Goal: Task Accomplishment & Management: Use online tool/utility

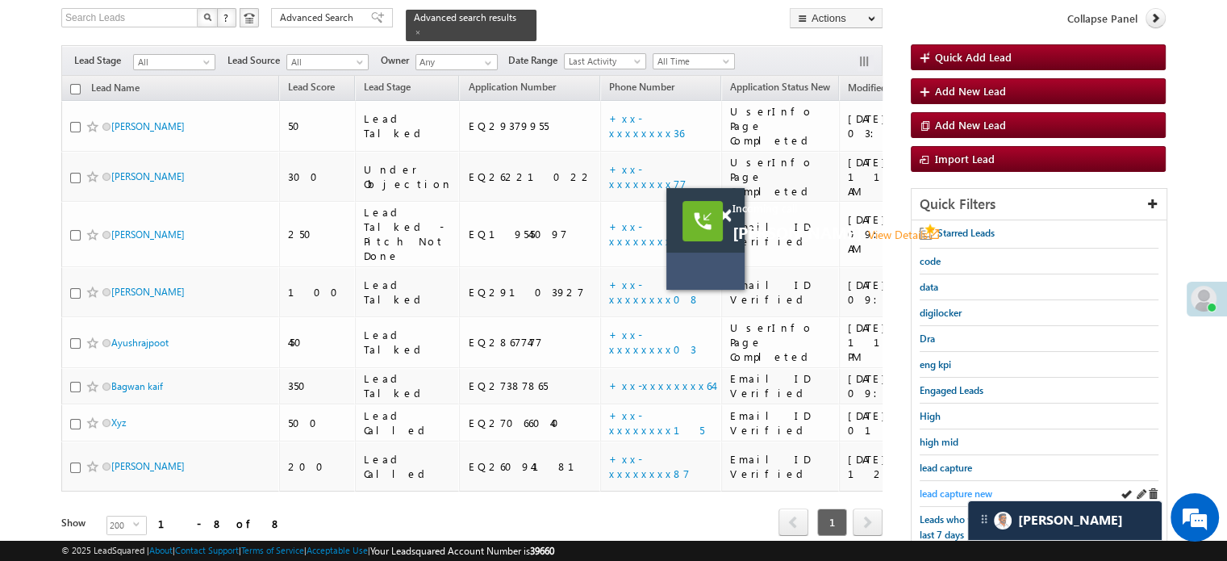
click at [961, 487] on span "lead capture new" at bounding box center [955, 493] width 73 height 12
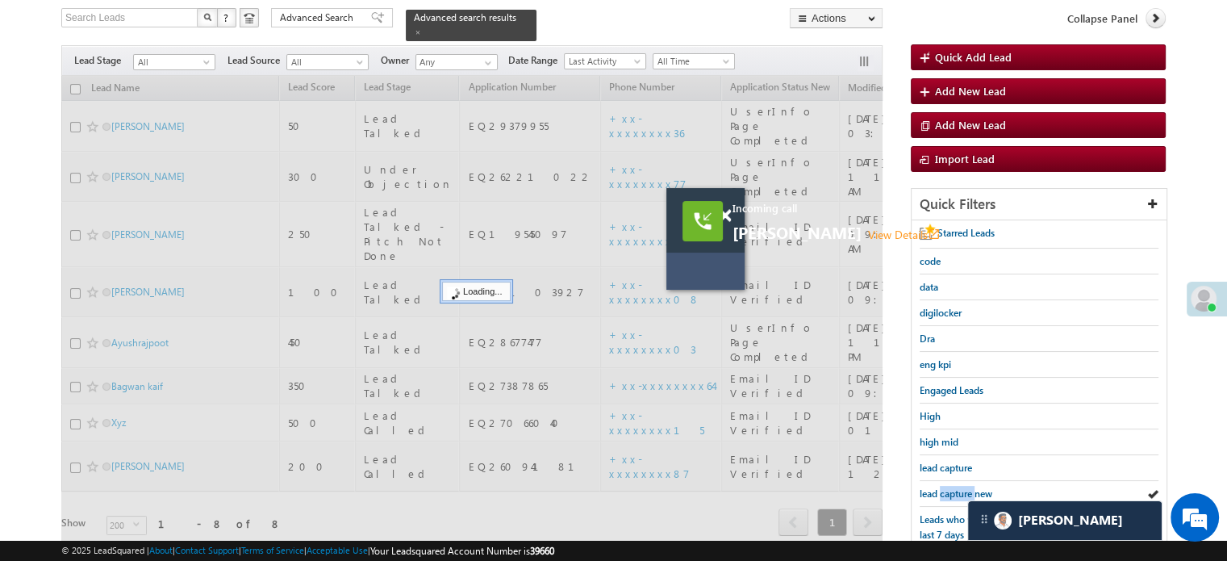
click at [961, 487] on span "lead capture new" at bounding box center [955, 493] width 73 height 12
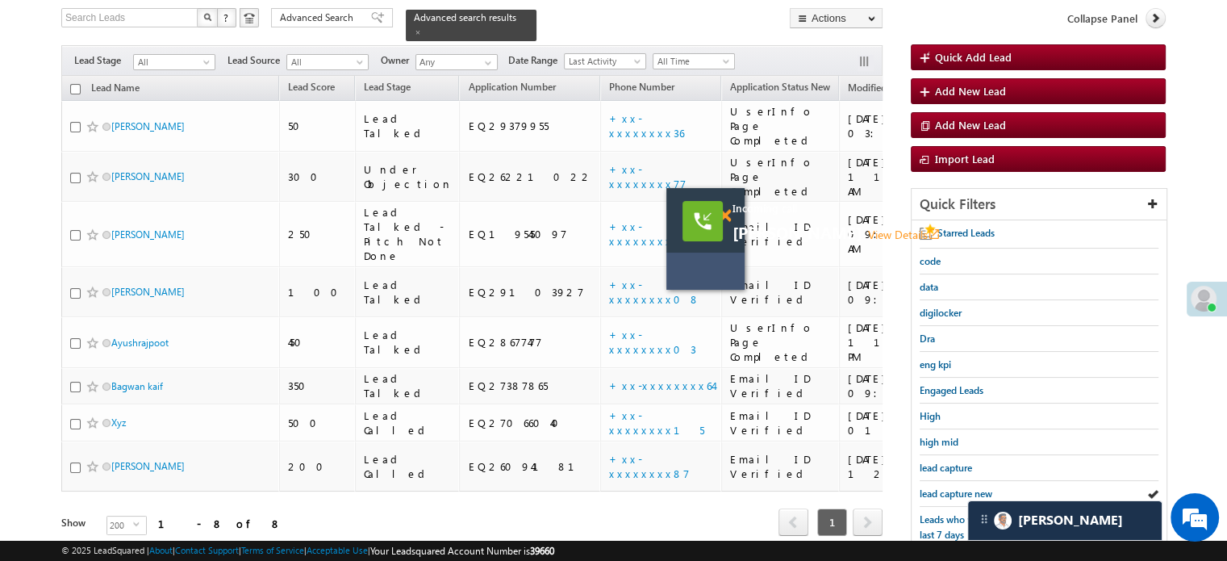
click at [723, 212] on span at bounding box center [725, 216] width 12 height 14
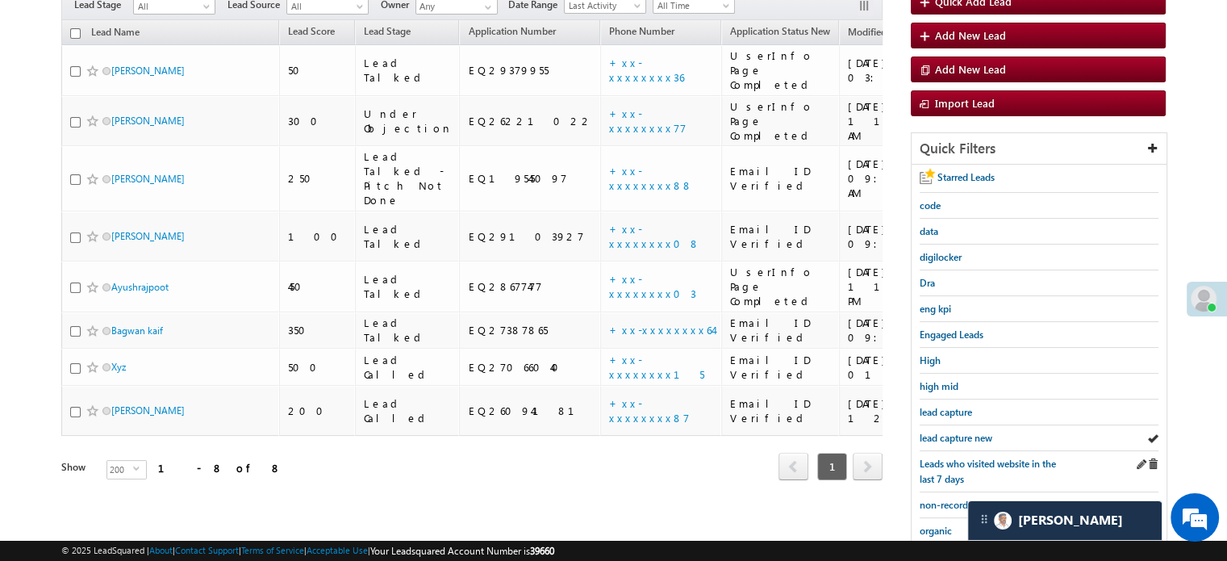
scroll to position [185, 0]
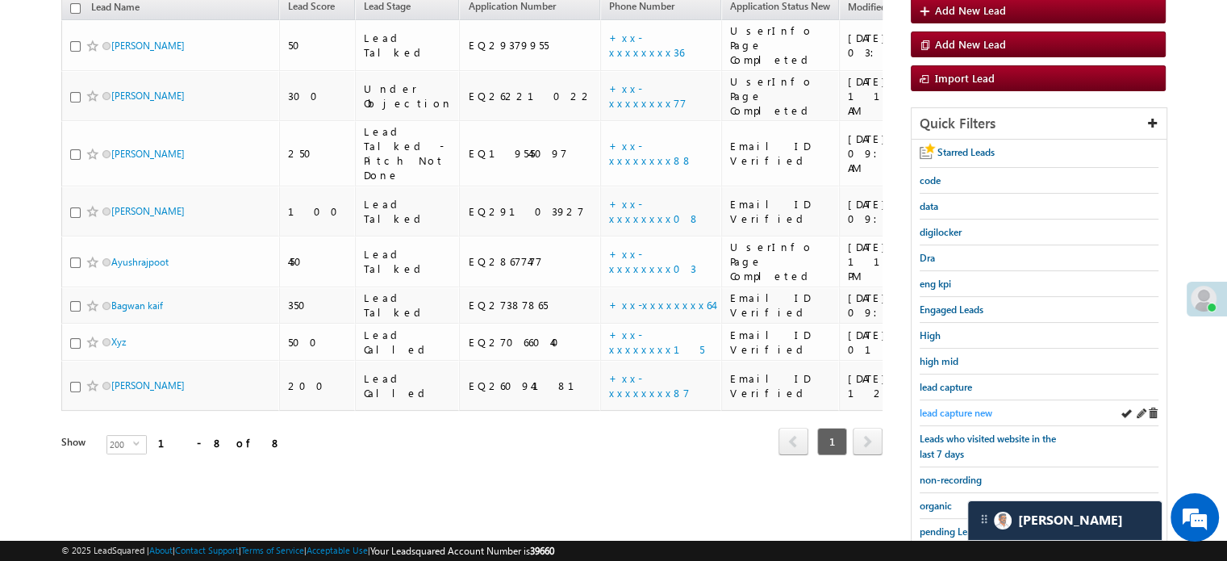
click at [948, 411] on span "lead capture new" at bounding box center [955, 412] width 73 height 12
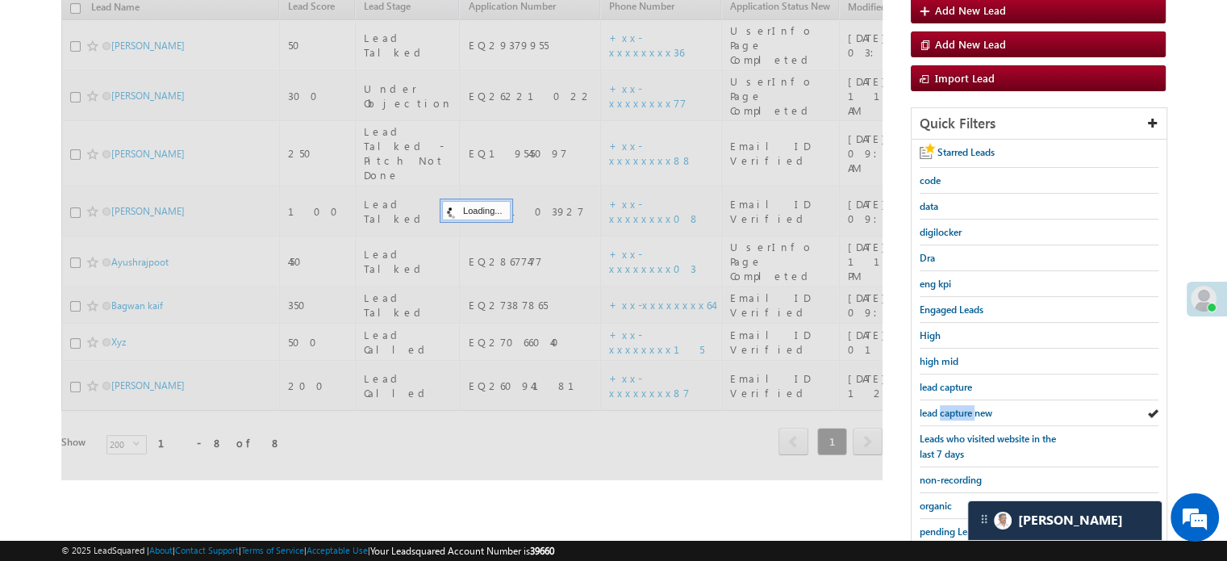
click at [948, 411] on span "lead capture new" at bounding box center [955, 412] width 73 height 12
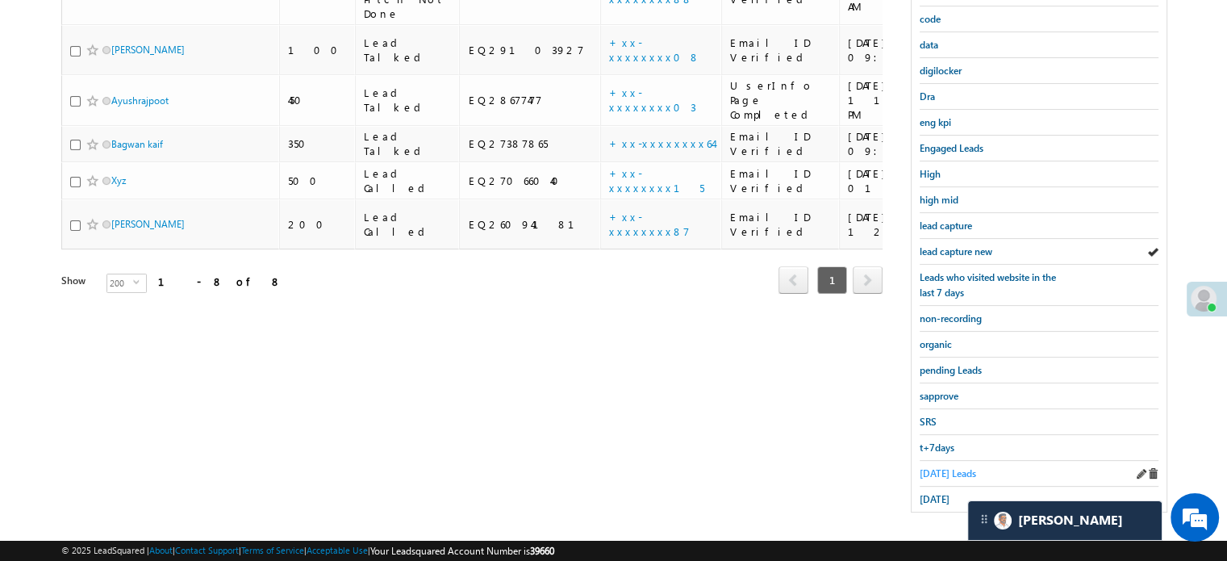
click at [922, 467] on span "Today's Leads" at bounding box center [947, 473] width 56 height 12
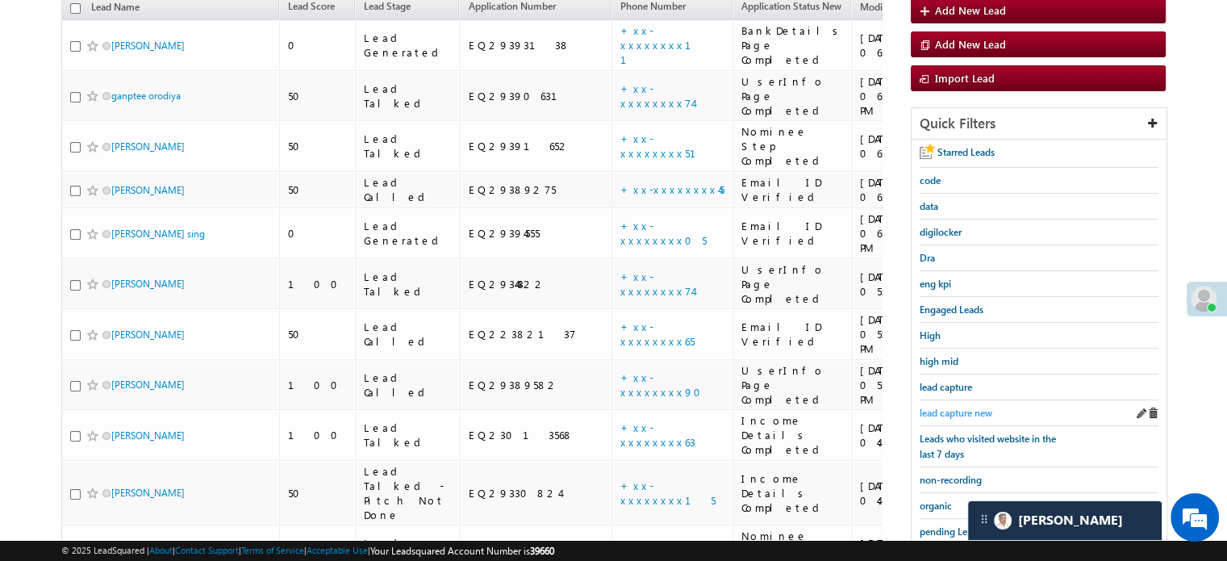
click at [953, 413] on span "lead capture new" at bounding box center [955, 412] width 73 height 12
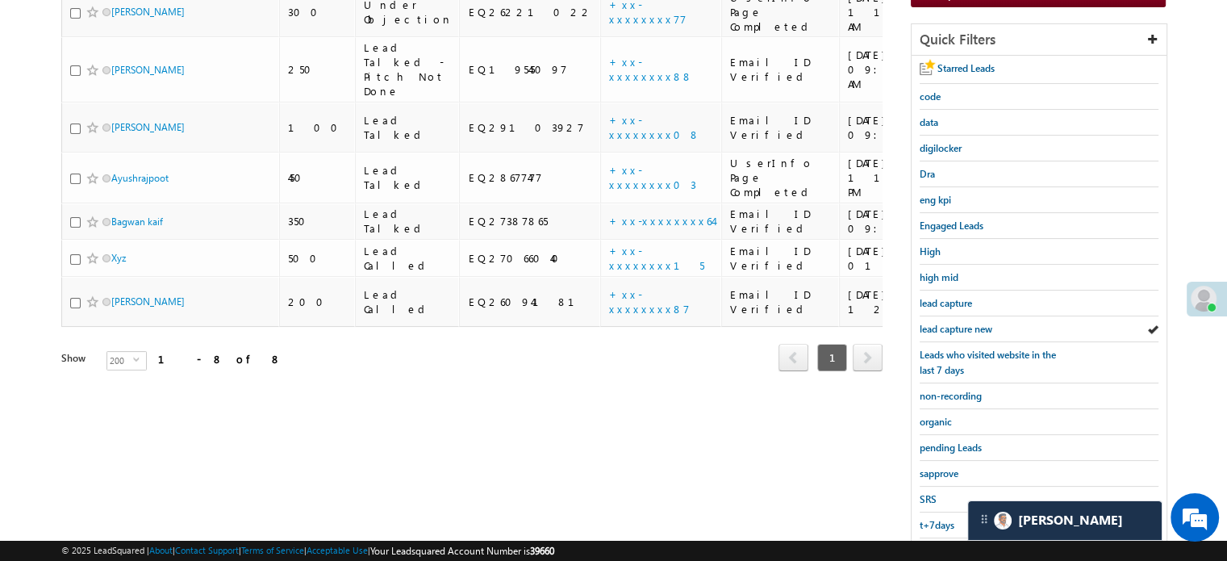
scroll to position [346, 0]
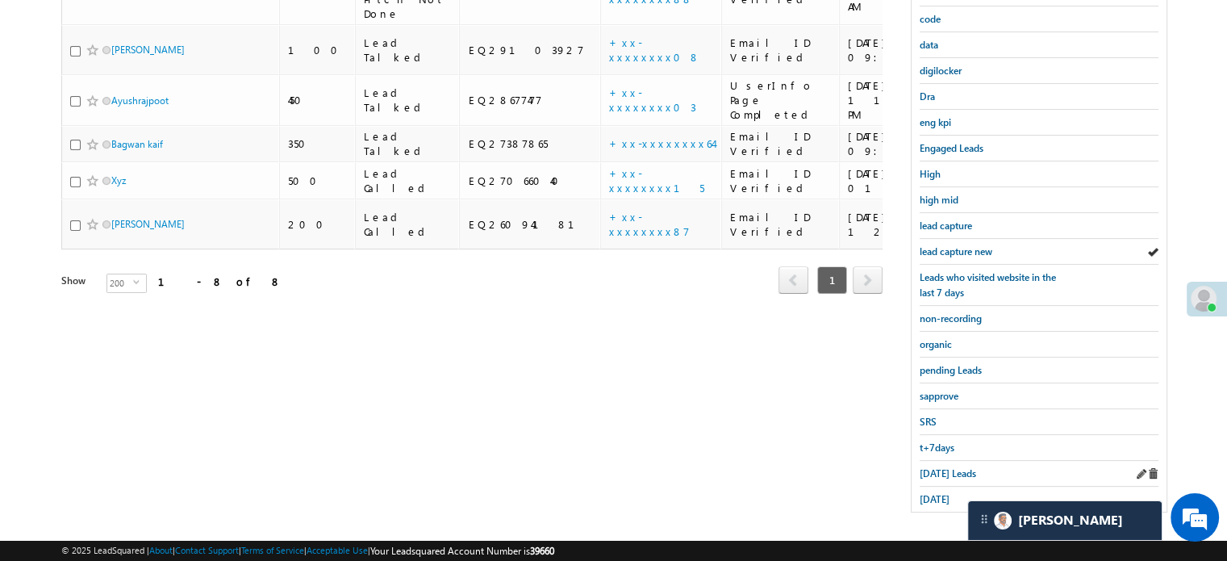
click at [939, 474] on div "Today's Leads" at bounding box center [1038, 474] width 239 height 26
click at [937, 467] on span "Today's Leads" at bounding box center [947, 473] width 56 height 12
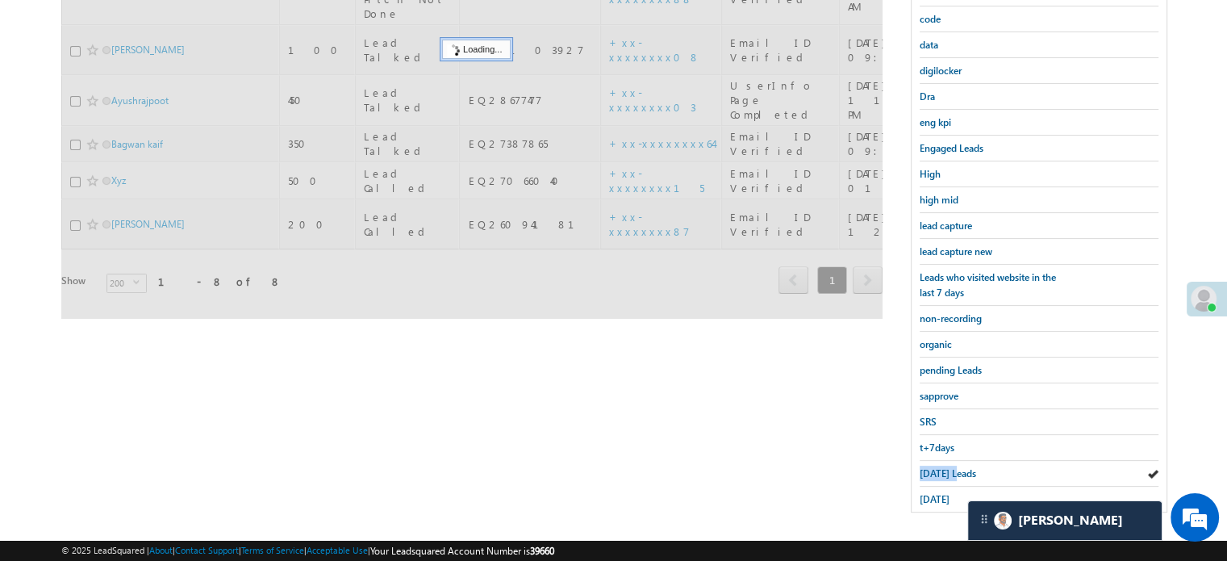
click at [937, 467] on span "Today's Leads" at bounding box center [947, 473] width 56 height 12
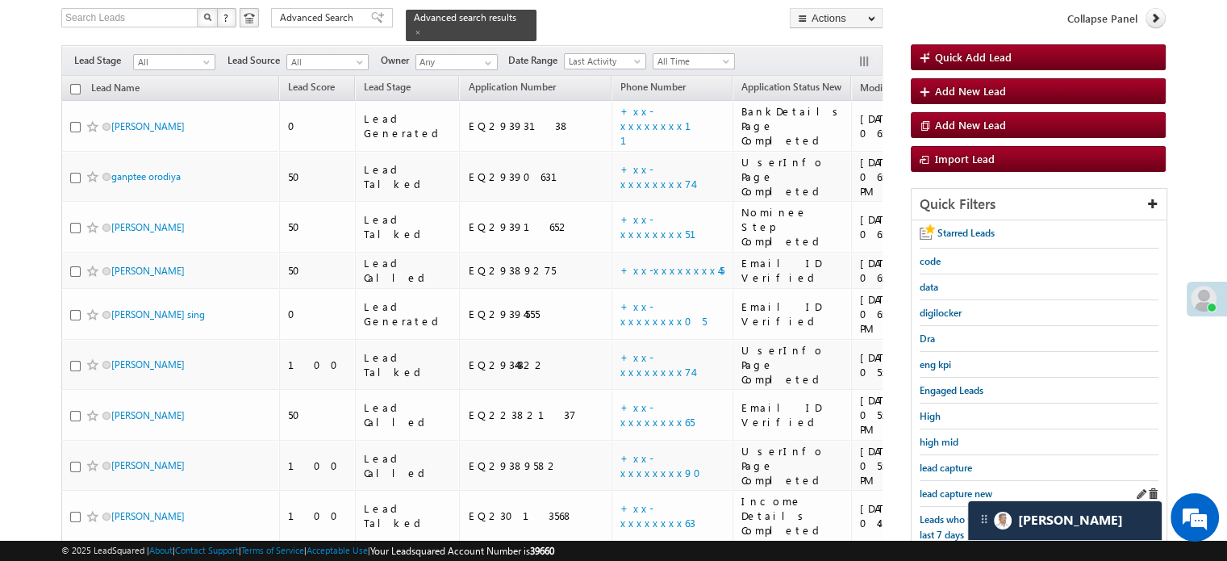
click at [963, 481] on div "lead capture new" at bounding box center [1038, 494] width 239 height 26
click at [961, 487] on span "lead capture new" at bounding box center [955, 493] width 73 height 12
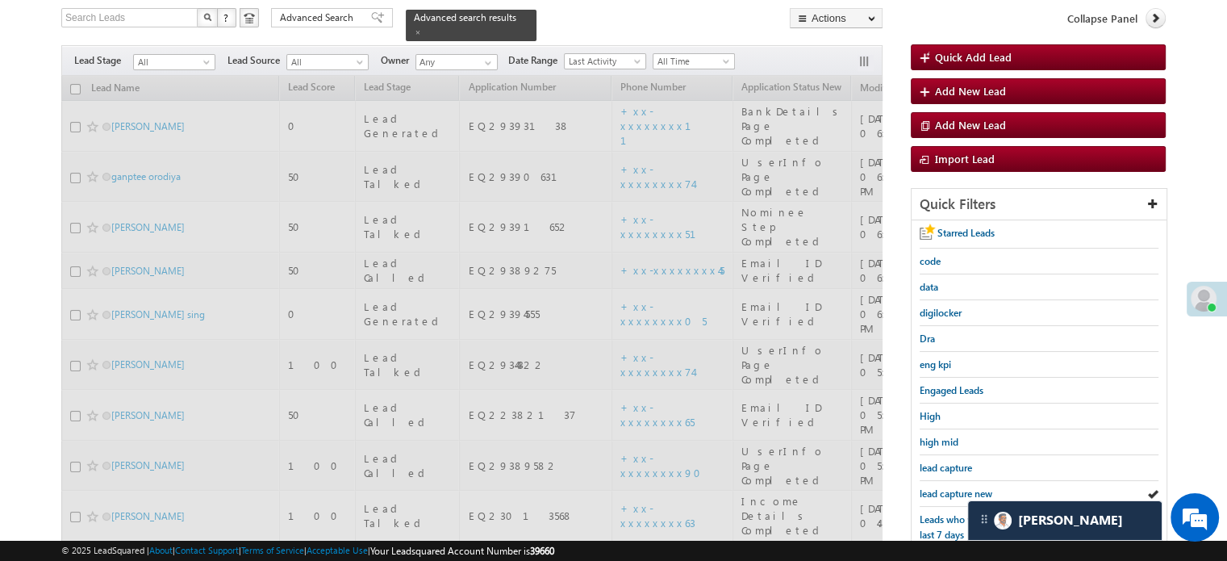
click at [961, 487] on span "lead capture new" at bounding box center [955, 493] width 73 height 12
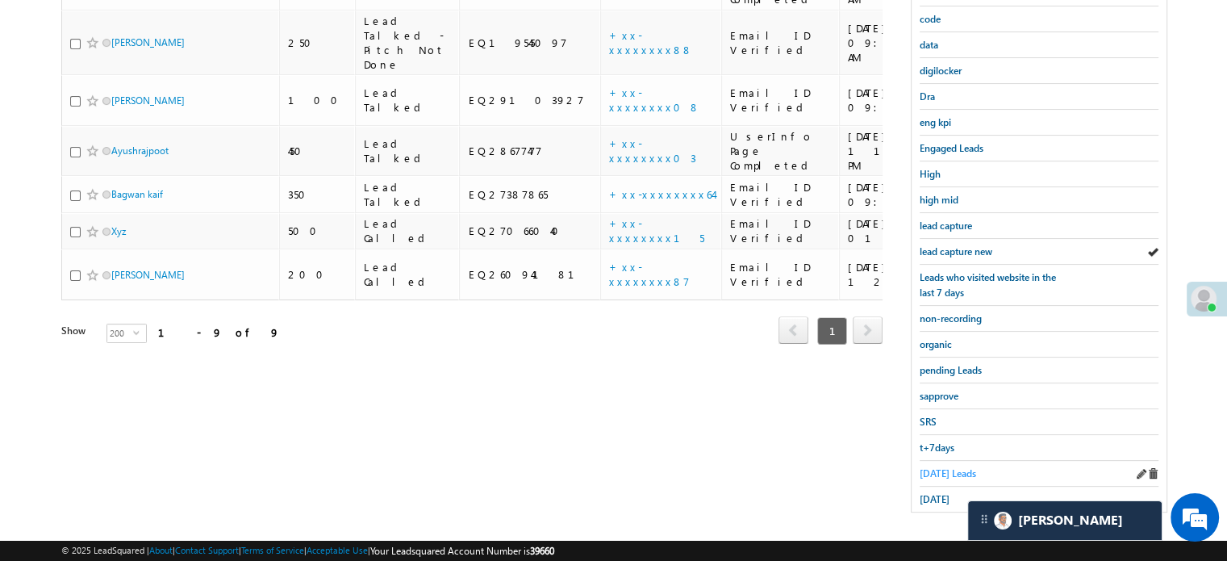
click at [939, 467] on span "Today's Leads" at bounding box center [947, 473] width 56 height 12
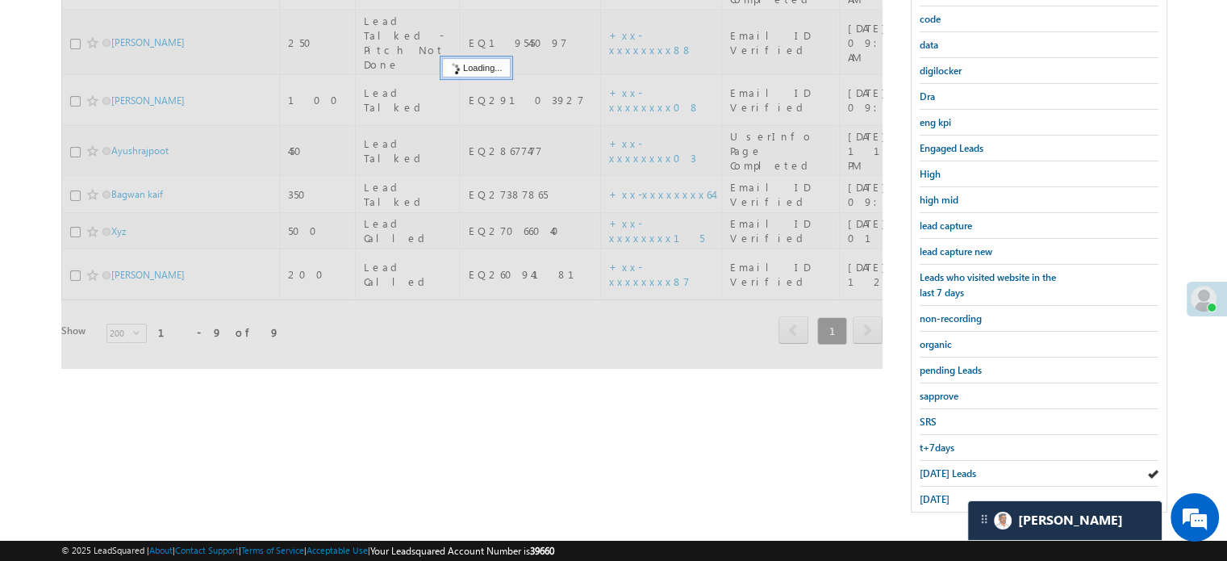
scroll to position [185, 0]
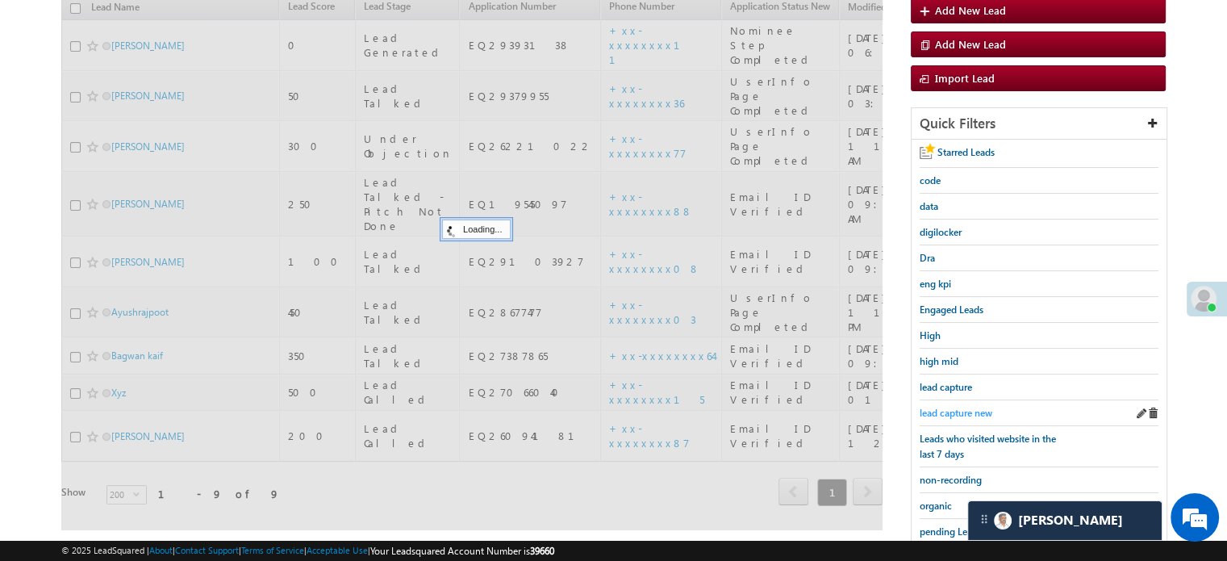
click at [932, 409] on span "lead capture new" at bounding box center [955, 412] width 73 height 12
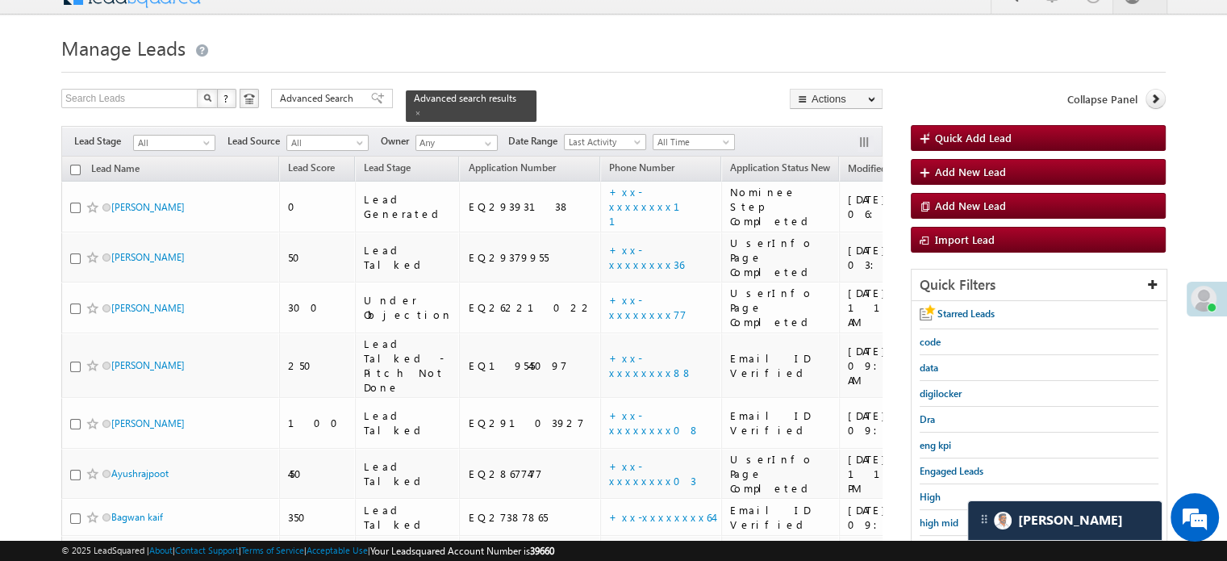
scroll to position [104, 0]
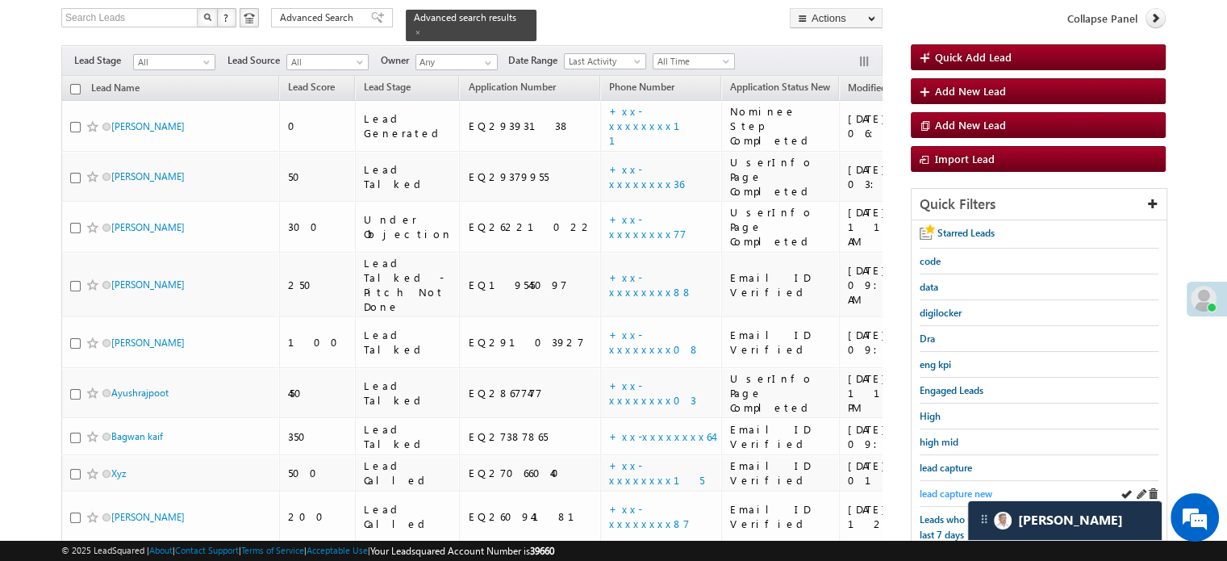
click at [945, 487] on span "lead capture new" at bounding box center [955, 493] width 73 height 12
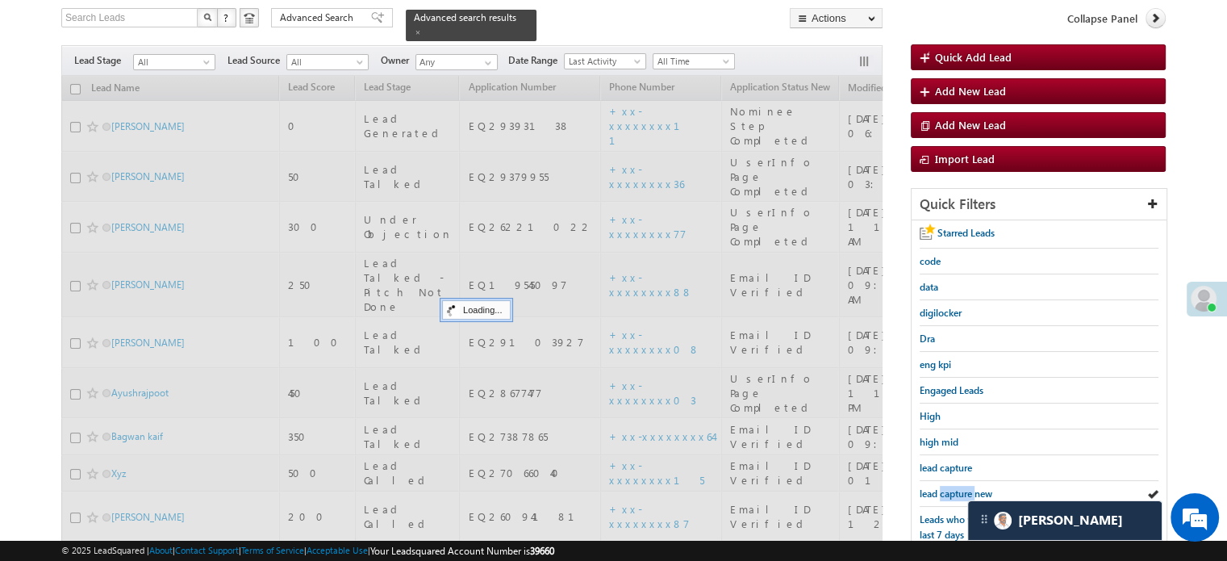
click at [945, 487] on span "lead capture new" at bounding box center [955, 493] width 73 height 12
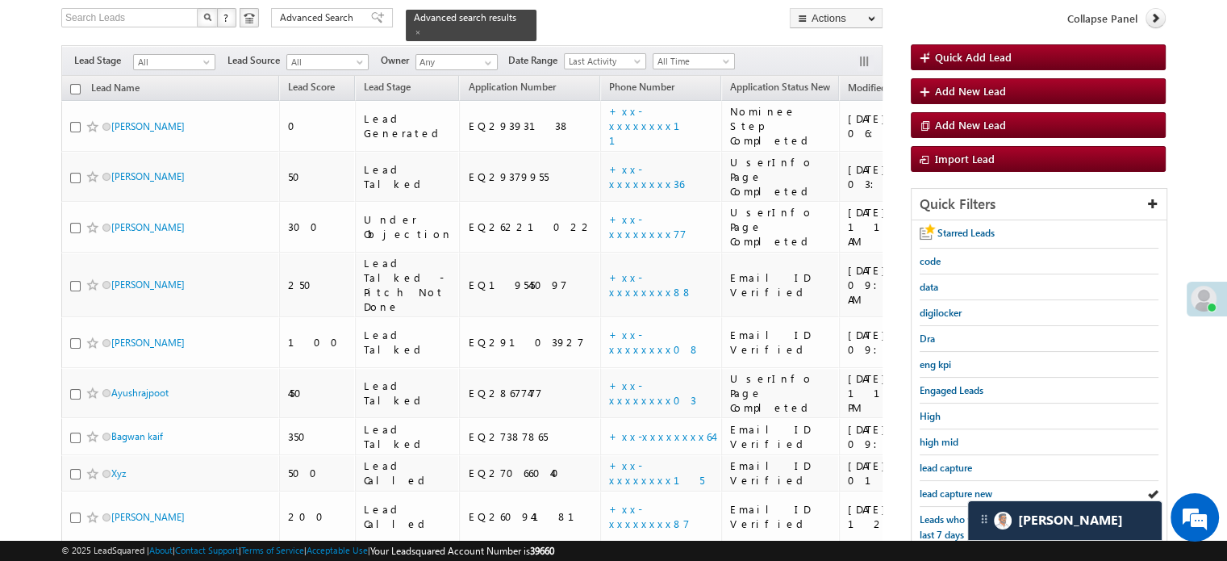
click at [945, 487] on span "lead capture new" at bounding box center [955, 493] width 73 height 12
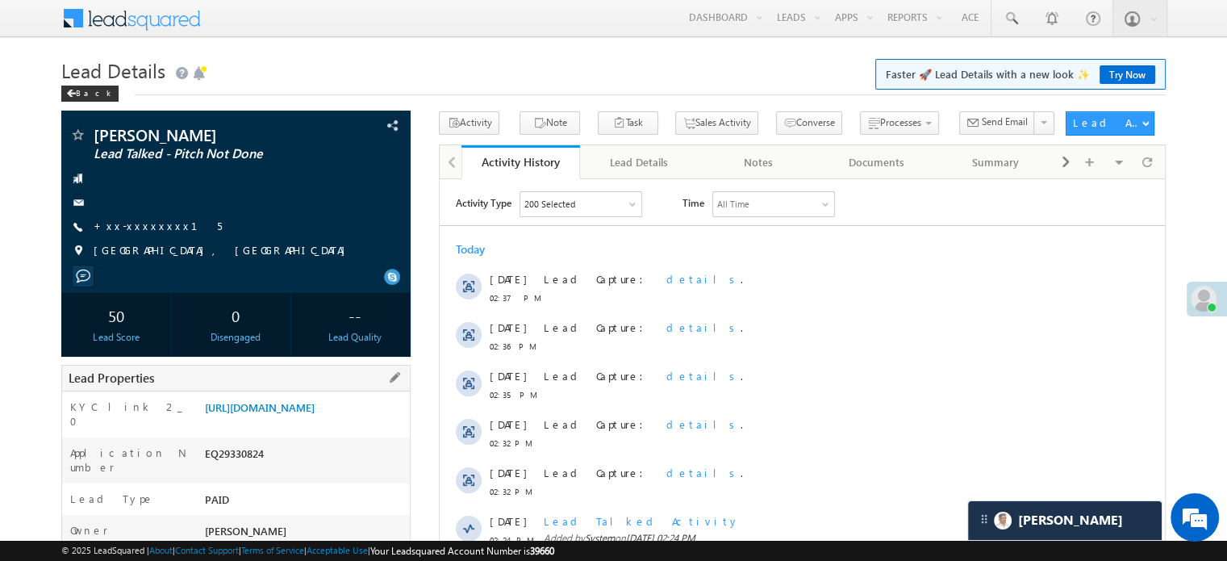
scroll to position [9004, 0]
drag, startPoint x: 201, startPoint y: 406, endPoint x: 366, endPoint y: 437, distance: 168.3
click at [366, 422] on div "[URL][DOMAIN_NAME]" at bounding box center [305, 410] width 209 height 23
copy link "[URL][DOMAIN_NAME]"
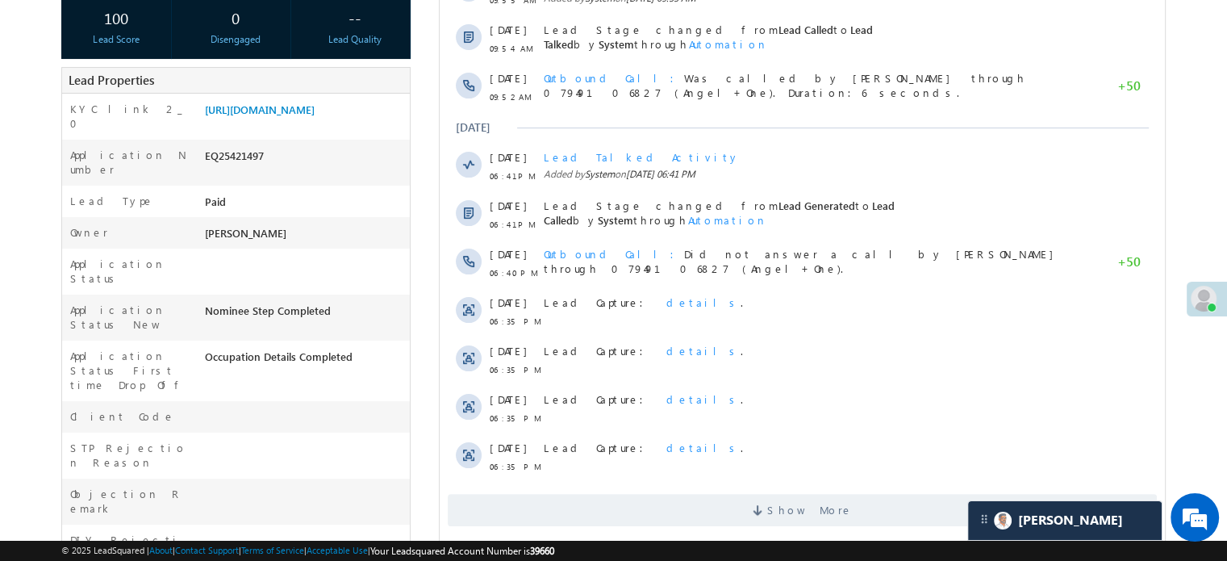
scroll to position [323, 0]
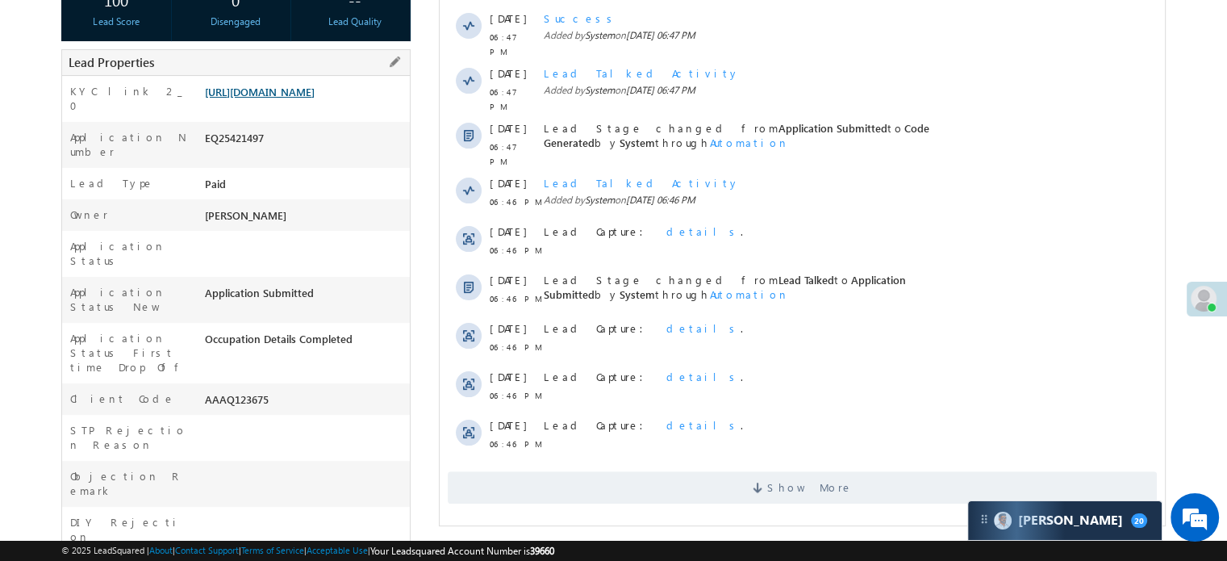
click at [315, 98] on link "[URL][DOMAIN_NAME]" at bounding box center [260, 92] width 110 height 14
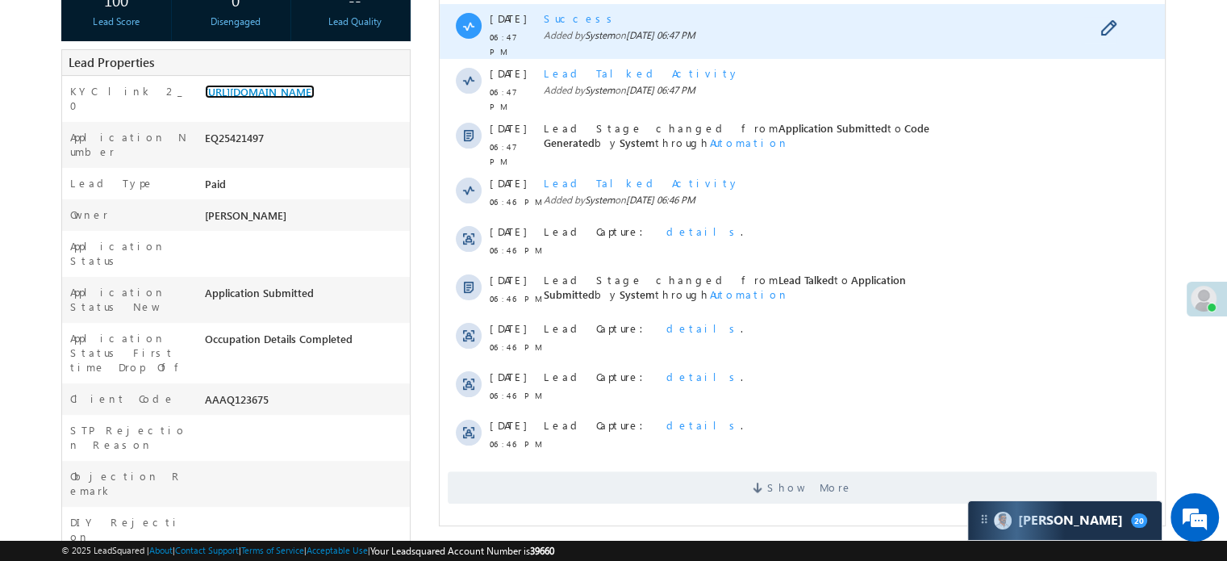
scroll to position [323, 0]
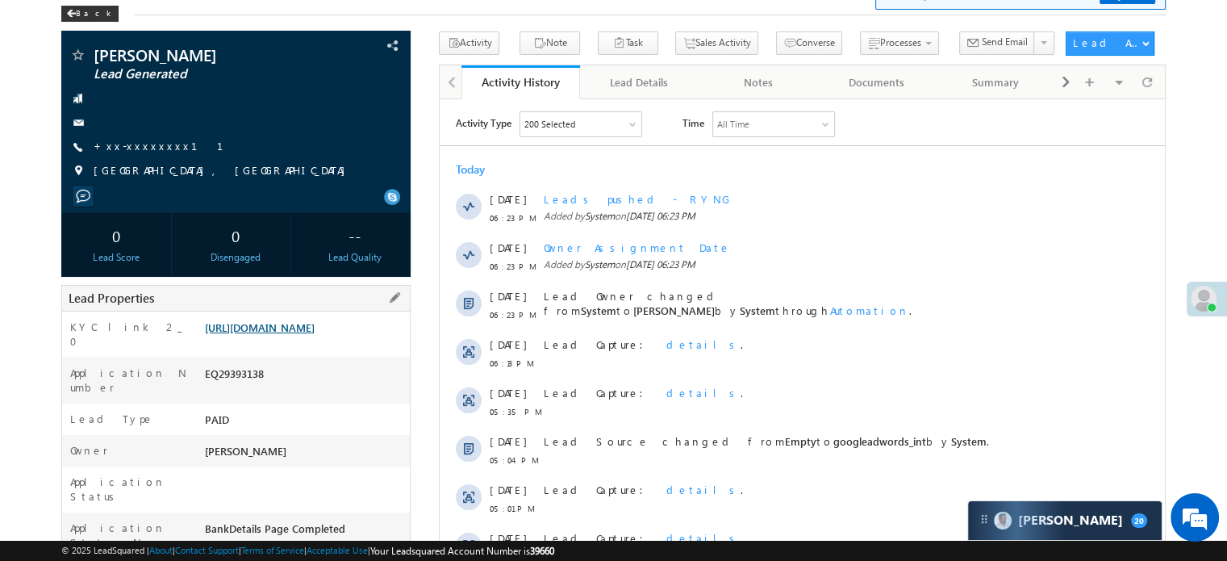
click at [302, 334] on link "[URL][DOMAIN_NAME]" at bounding box center [260, 327] width 110 height 14
